Goal: Task Accomplishment & Management: Complete application form

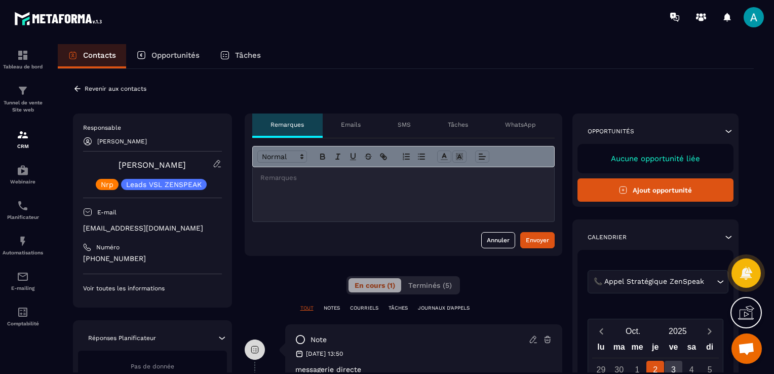
click at [284, 189] on div at bounding box center [403, 194] width 301 height 54
click at [274, 183] on div at bounding box center [403, 194] width 301 height 54
click at [337, 118] on div "Emails" at bounding box center [351, 125] width 57 height 24
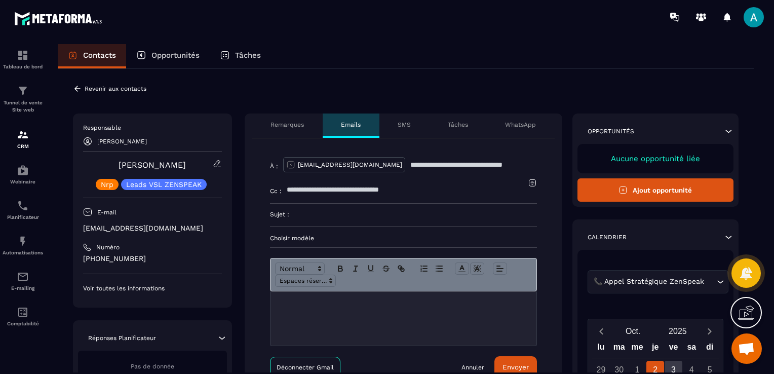
click at [300, 123] on p "Remarques" at bounding box center [287, 125] width 33 height 8
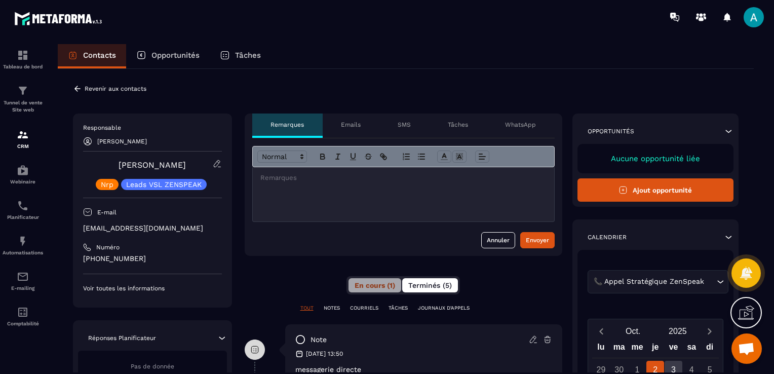
click at [437, 291] on button "Terminés (5)" at bounding box center [430, 285] width 56 height 14
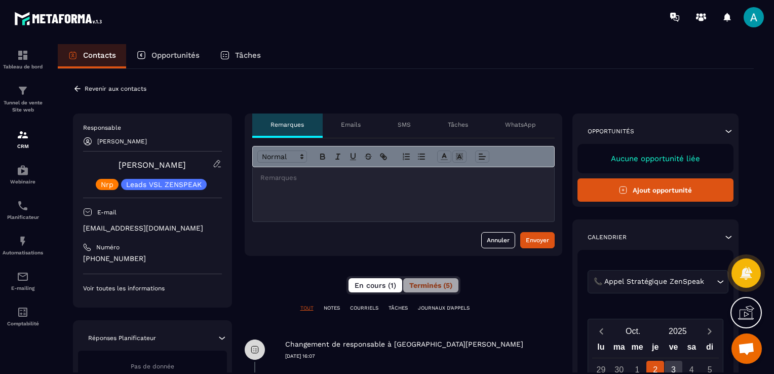
click at [379, 284] on span "En cours (1)" at bounding box center [376, 285] width 42 height 8
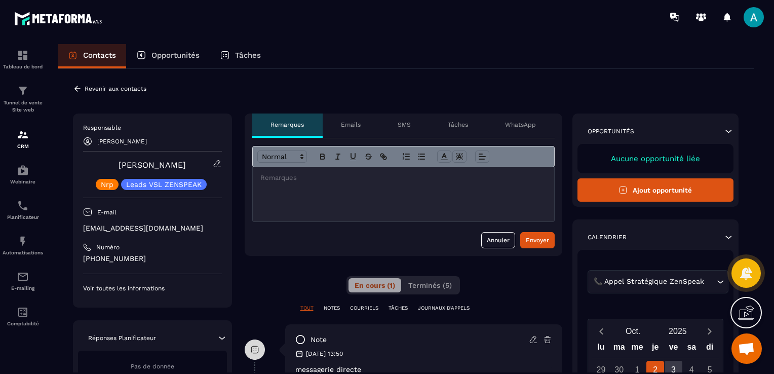
click at [298, 191] on div at bounding box center [403, 194] width 301 height 54
click at [528, 232] on button "Envoyer" at bounding box center [537, 240] width 34 height 16
